Goal: Task Accomplishment & Management: Use online tool/utility

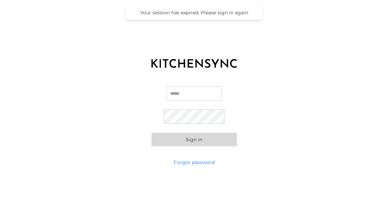
type input "**********"
click at [201, 143] on button "Sign in" at bounding box center [193, 140] width 85 height 14
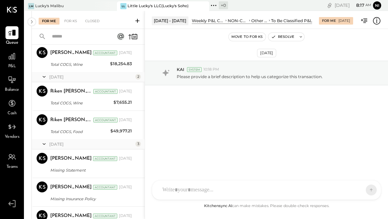
scroll to position [385, 0]
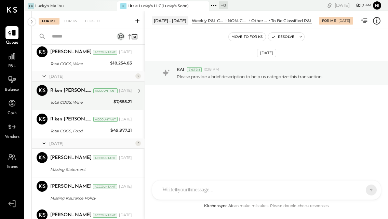
click at [97, 105] on div "Total COGS, Wine" at bounding box center [80, 102] width 61 height 7
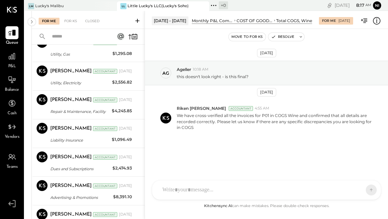
scroll to position [786, 0]
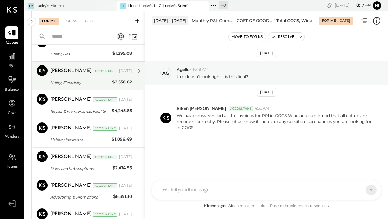
click at [96, 81] on div "Utility, Electricity" at bounding box center [80, 82] width 60 height 7
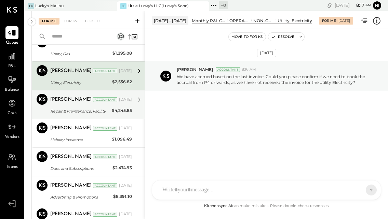
click at [78, 111] on div "Repair & Maintenance, Facility" at bounding box center [79, 111] width 59 height 7
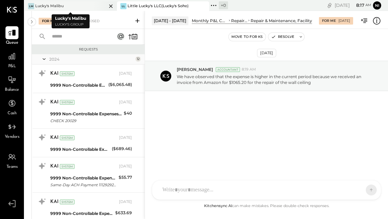
click at [85, 5] on div "LM Lucky's Malibu" at bounding box center [66, 6] width 82 height 6
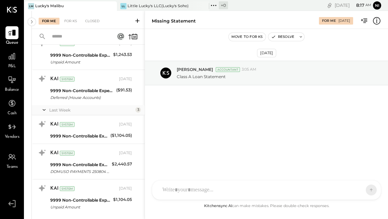
scroll to position [394, 0]
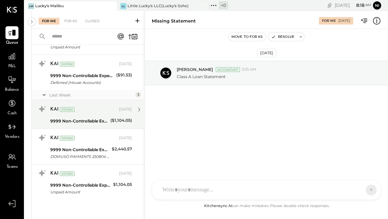
click at [93, 116] on div "KAI System [DATE] 9999 Non-Controllable Expenses:Other Income and Expenses:To B…" at bounding box center [91, 115] width 82 height 22
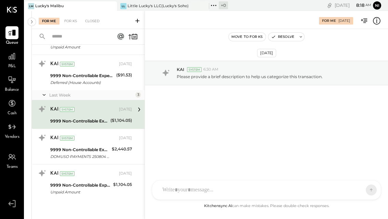
click at [123, 120] on div "($1,104.05)" at bounding box center [121, 120] width 22 height 7
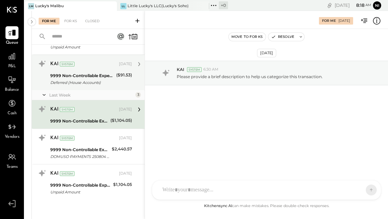
click at [96, 82] on div "Deferred (House Accounts)" at bounding box center [82, 82] width 64 height 7
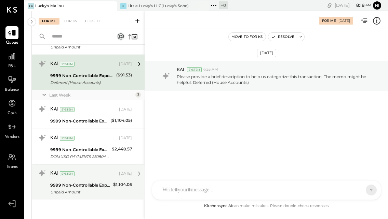
click at [86, 190] on div "Unpaid Amount" at bounding box center [80, 192] width 61 height 7
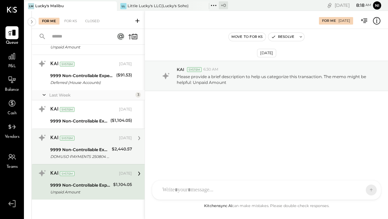
click at [84, 156] on div "DOMUSO PAYMENTS 250804 MALUCKY LLC" at bounding box center [79, 156] width 59 height 7
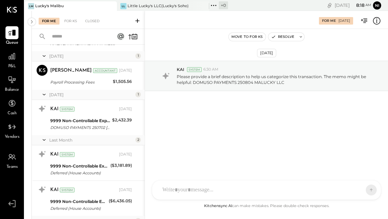
scroll to position [298, 0]
